Goal: Transaction & Acquisition: Purchase product/service

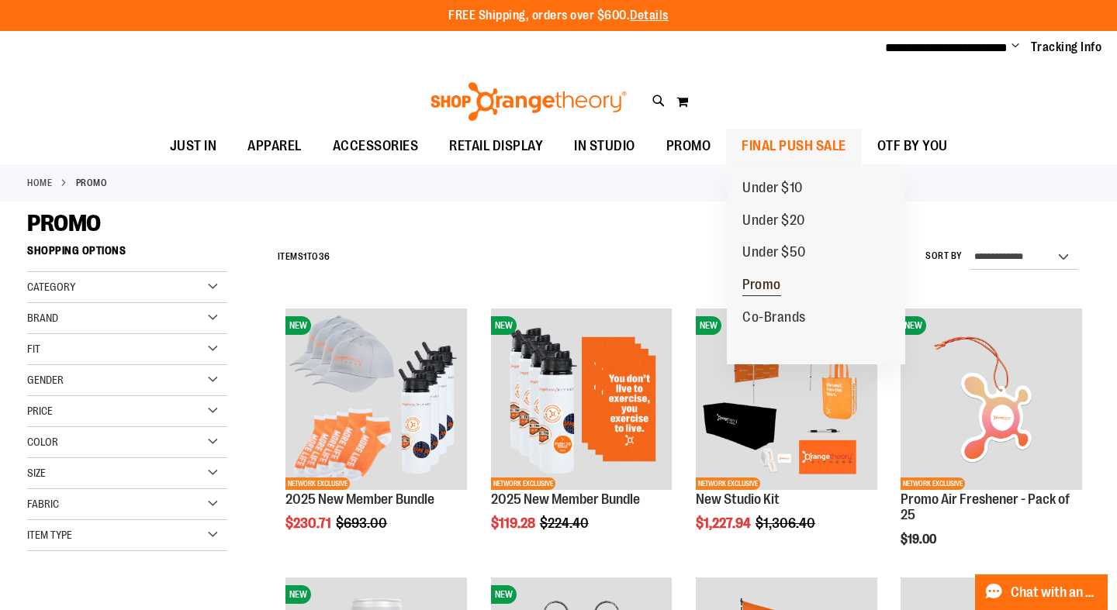
click at [765, 283] on span "Promo" at bounding box center [761, 286] width 39 height 19
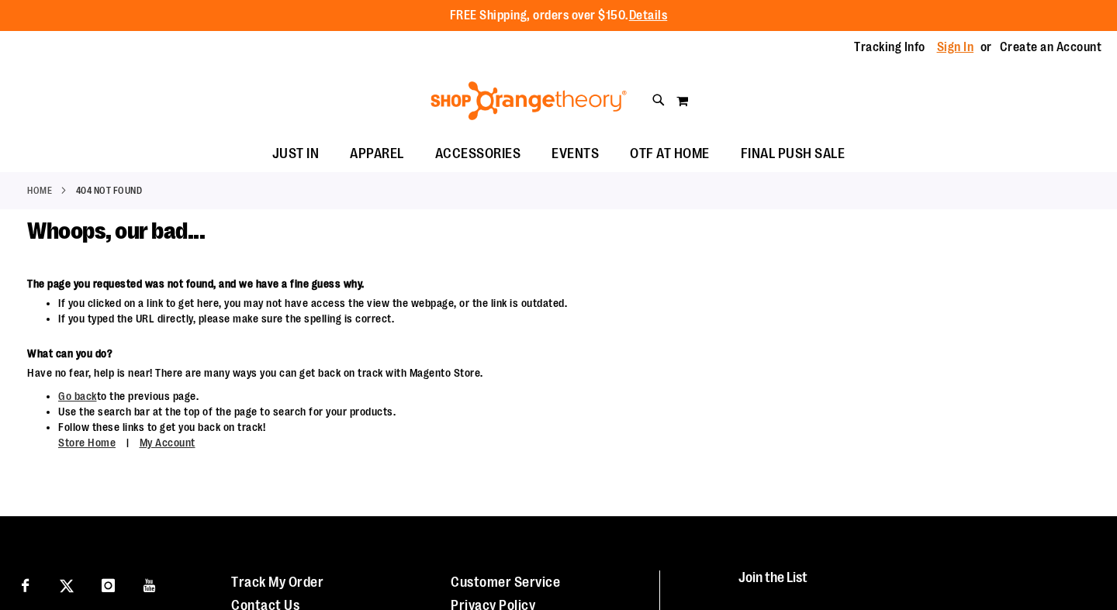
click at [970, 49] on link "Sign In" at bounding box center [955, 47] width 37 height 17
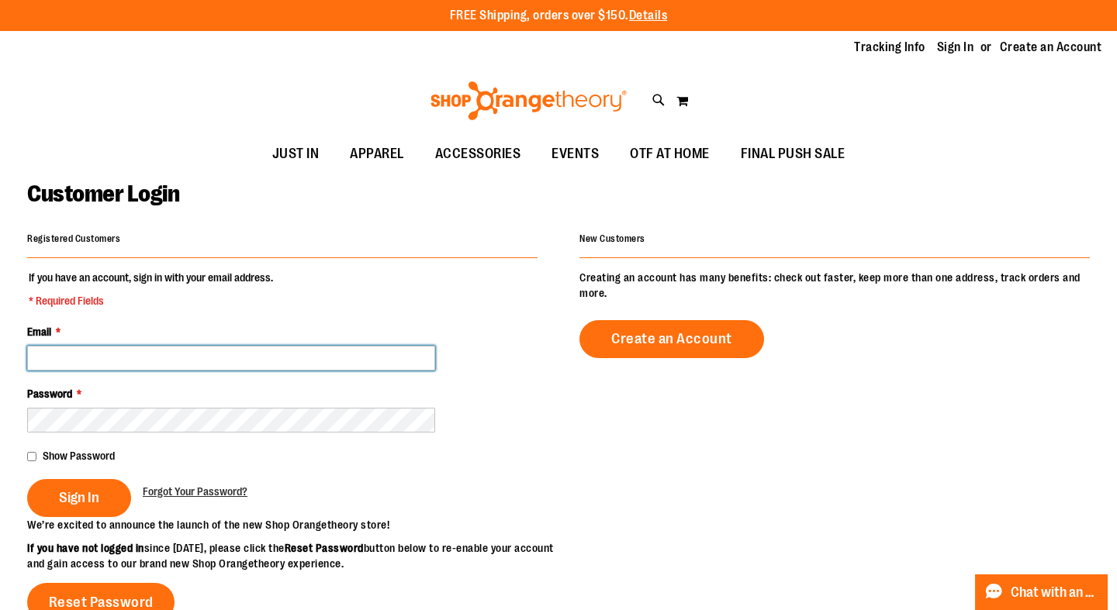
type input "**********"
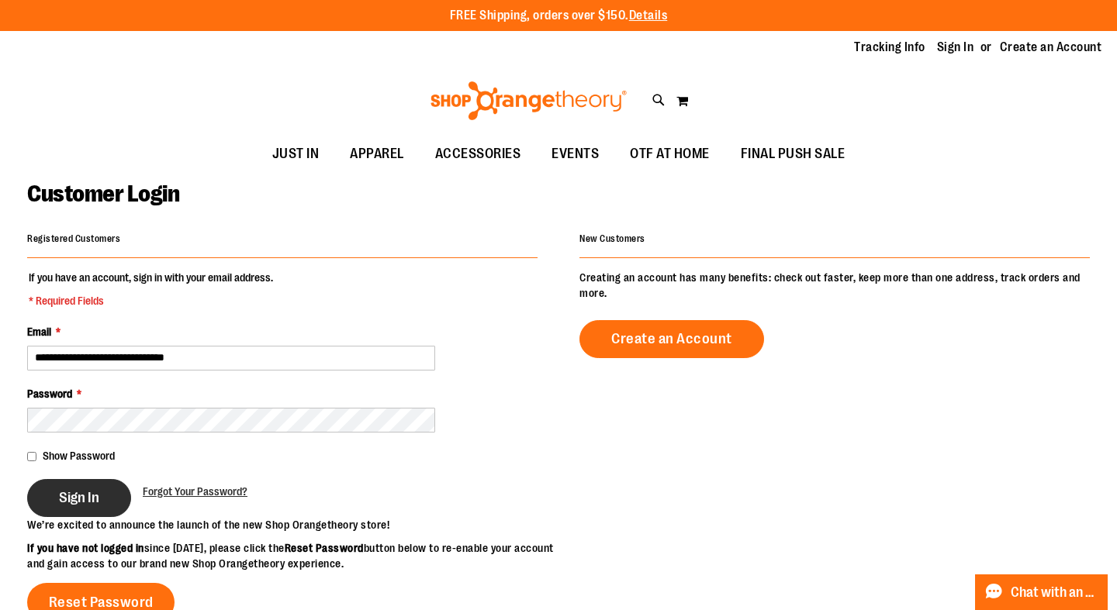
click at [62, 499] on span "Sign In" at bounding box center [79, 497] width 40 height 17
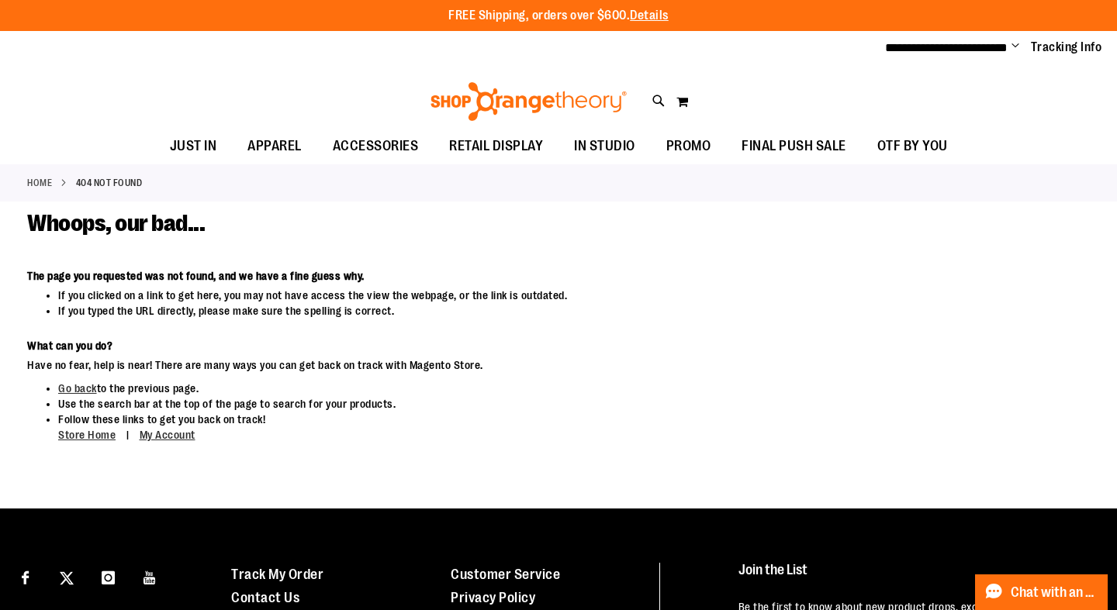
drag, startPoint x: 723, startPoint y: 1, endPoint x: 830, endPoint y: 107, distance: 150.2
click at [829, 107] on div "Toggle Nav Search Popular Suggestions Advanced Search" at bounding box center [558, 97] width 1117 height 63
click at [1015, 47] on span "Change" at bounding box center [1015, 47] width 8 height 15
click at [956, 70] on link "My Account" at bounding box center [960, 74] width 136 height 29
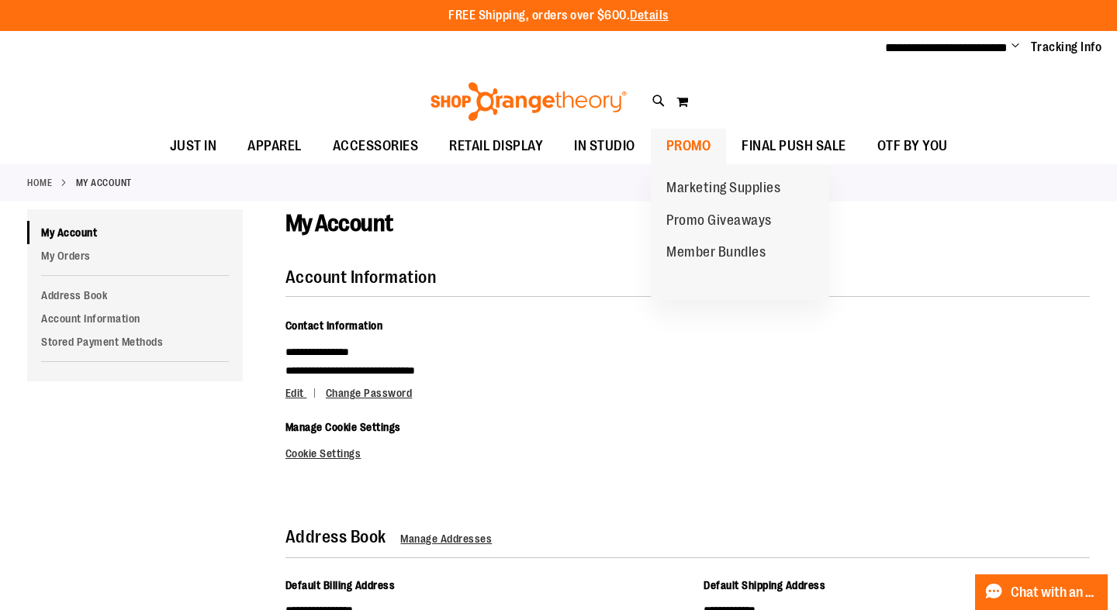
click at [687, 144] on span "PROMO" at bounding box center [688, 146] width 45 height 35
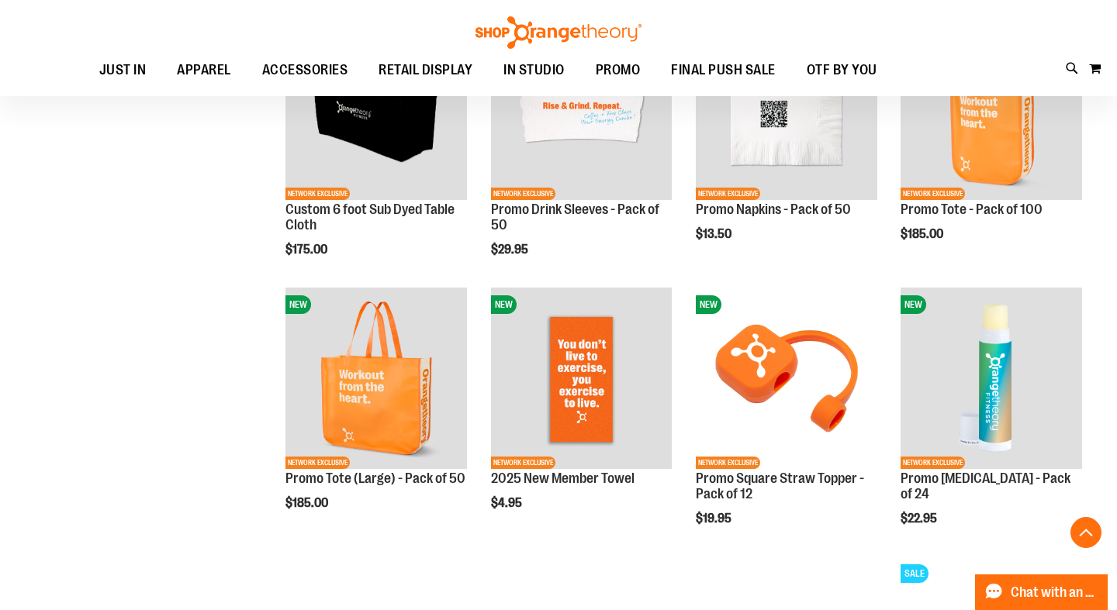
scroll to position [868, 0]
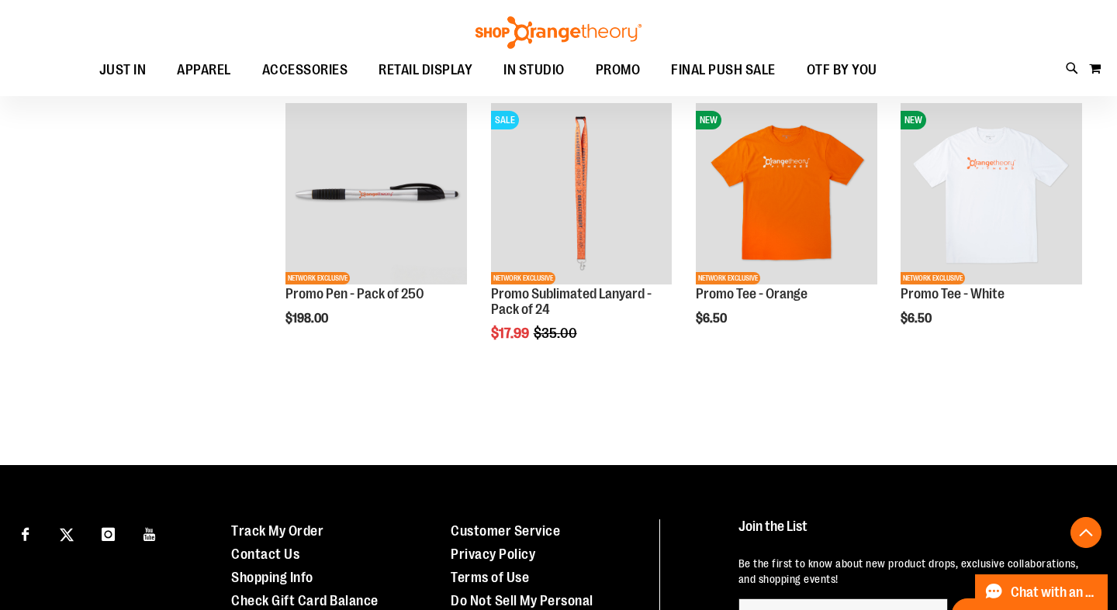
scroll to position [2357, 0]
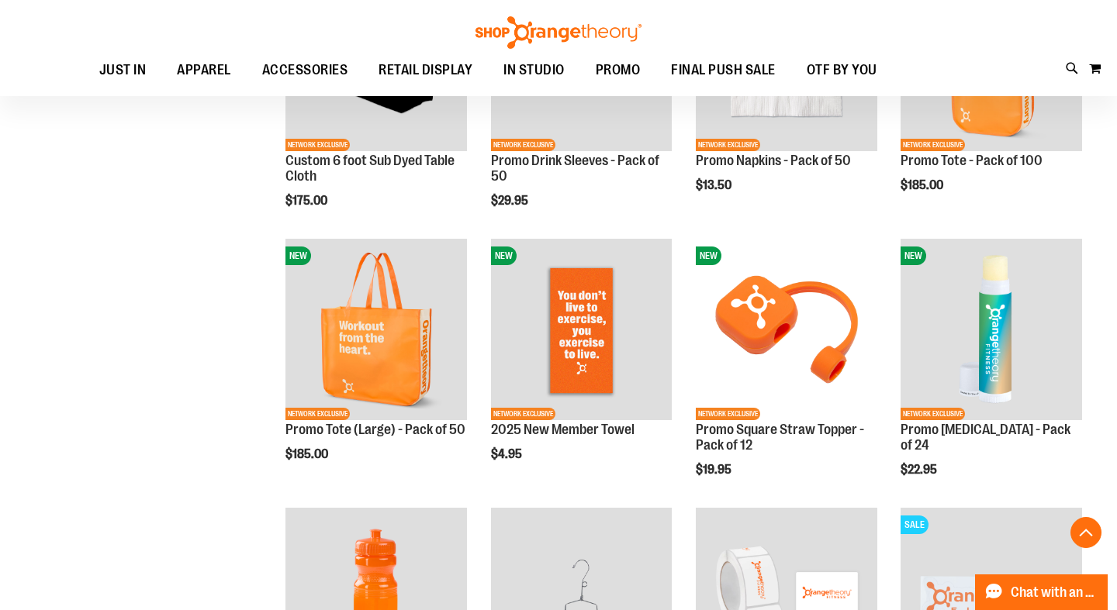
scroll to position [877, 0]
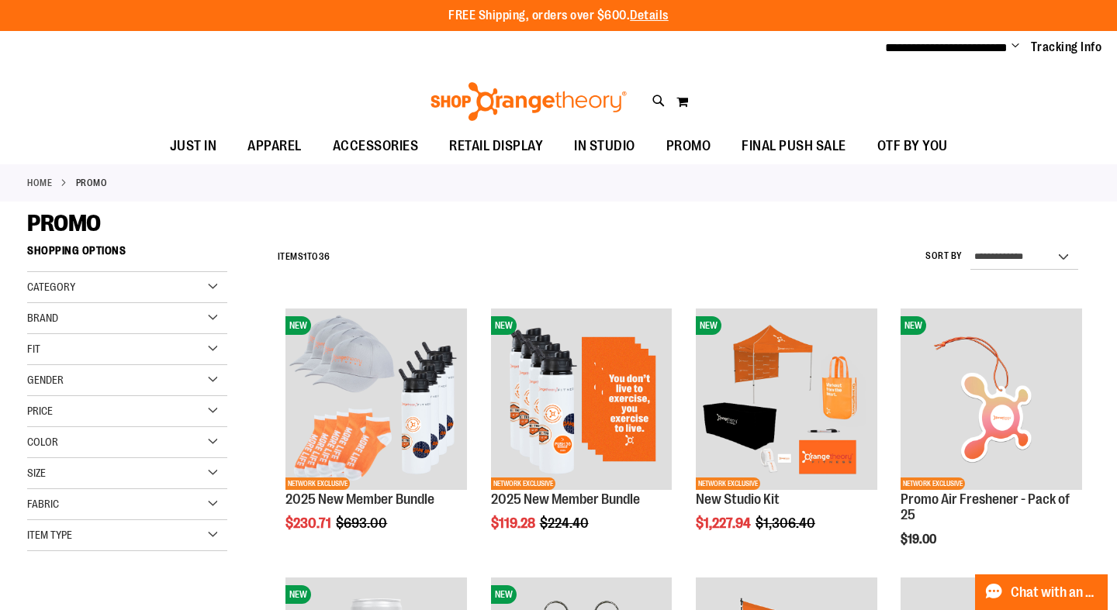
click at [89, 95] on div "Toggle Nav Search Popular Suggestions Advanced Search" at bounding box center [558, 97] width 1117 height 63
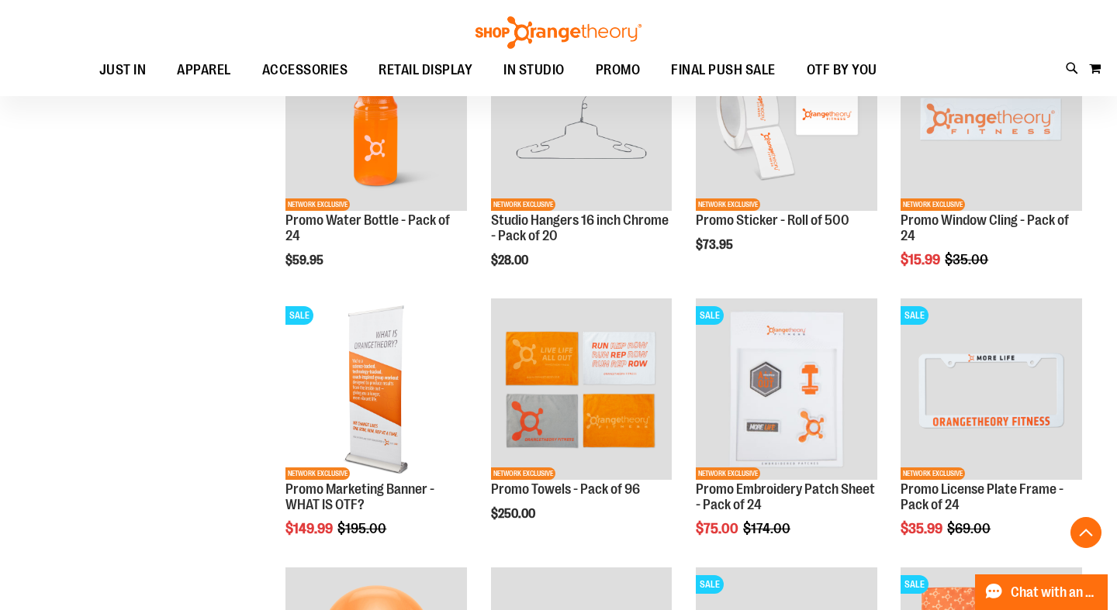
scroll to position [1355, 0]
